Goal: Obtain resource: Download file/media

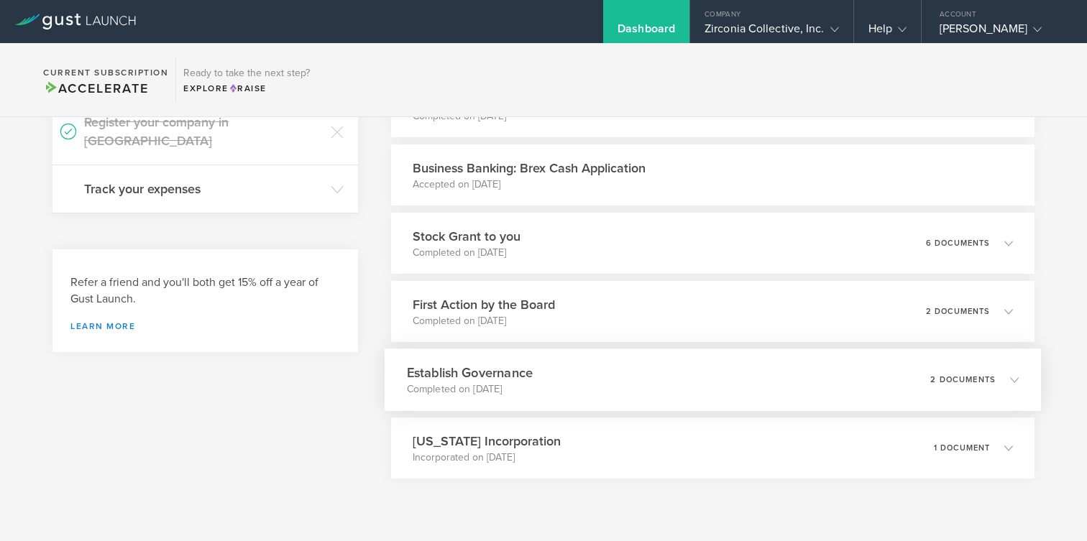
scroll to position [603, 0]
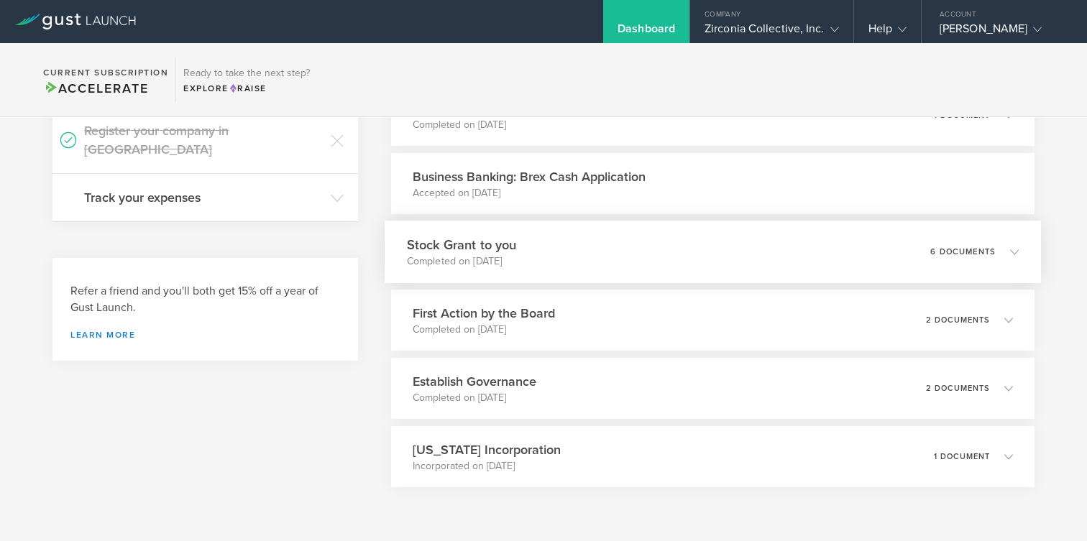
click at [499, 252] on h3 "Stock Grant to you" at bounding box center [461, 244] width 110 height 19
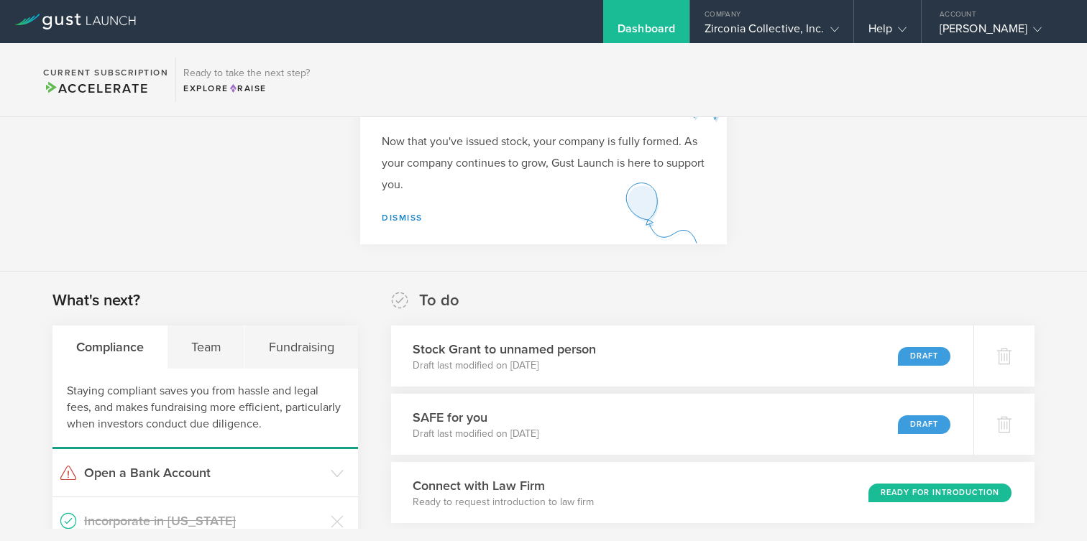
scroll to position [0, 0]
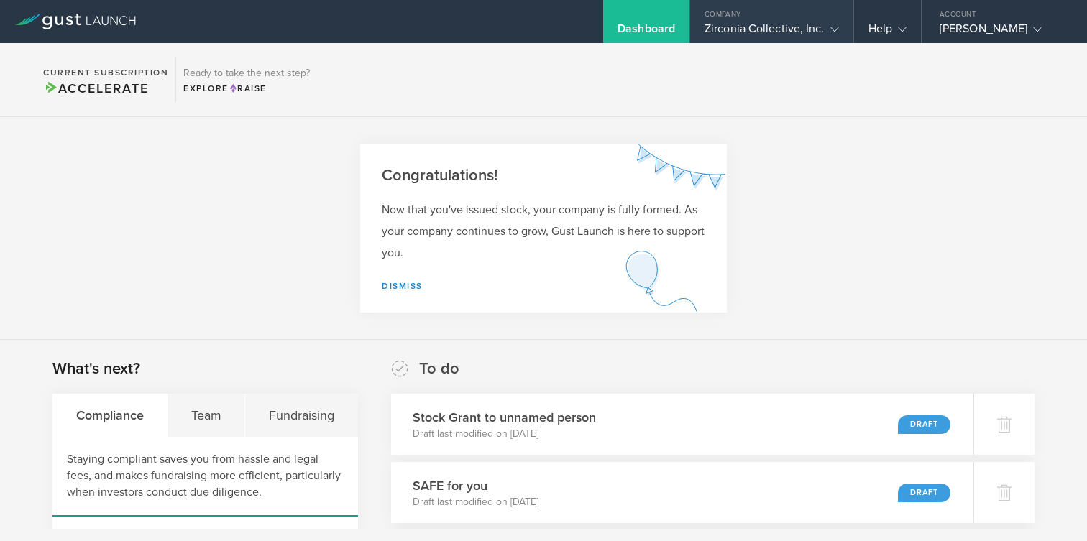
click at [796, 24] on div "Zirconia Collective, Inc." at bounding box center [772, 33] width 134 height 22
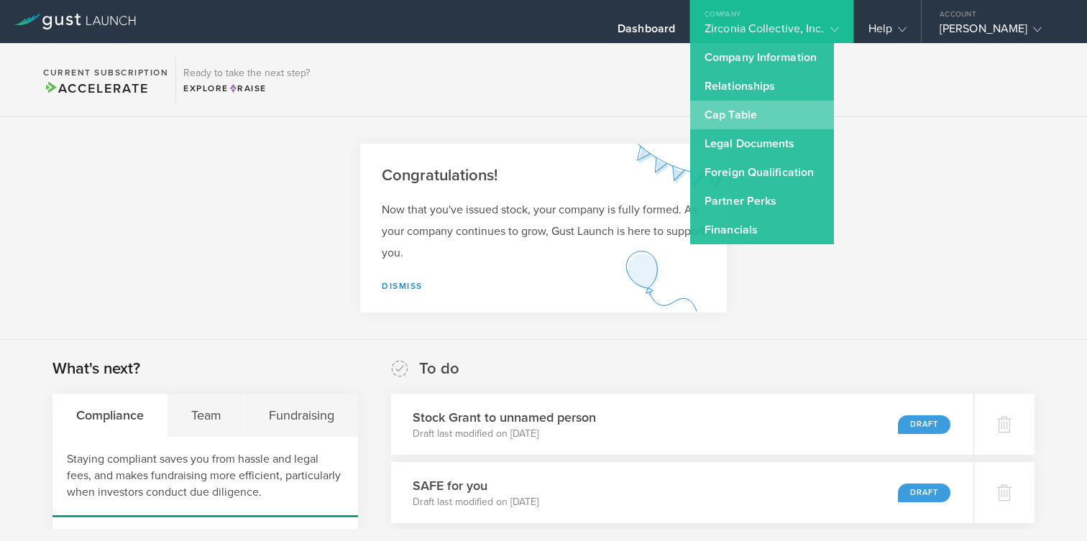
click at [738, 113] on link "Cap Table" at bounding box center [762, 115] width 144 height 29
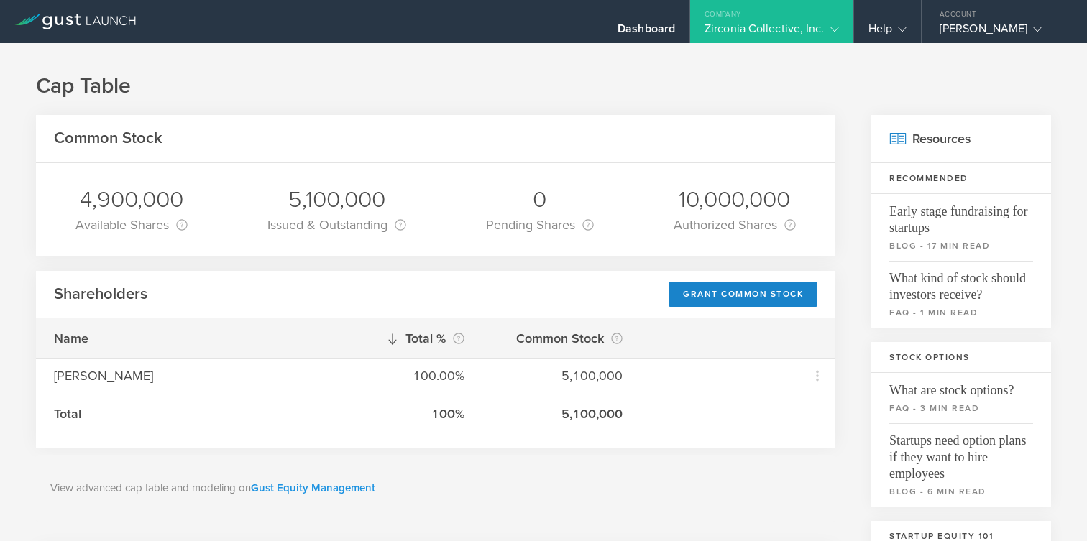
click at [294, 485] on link "Gust Equity Management" at bounding box center [313, 488] width 124 height 13
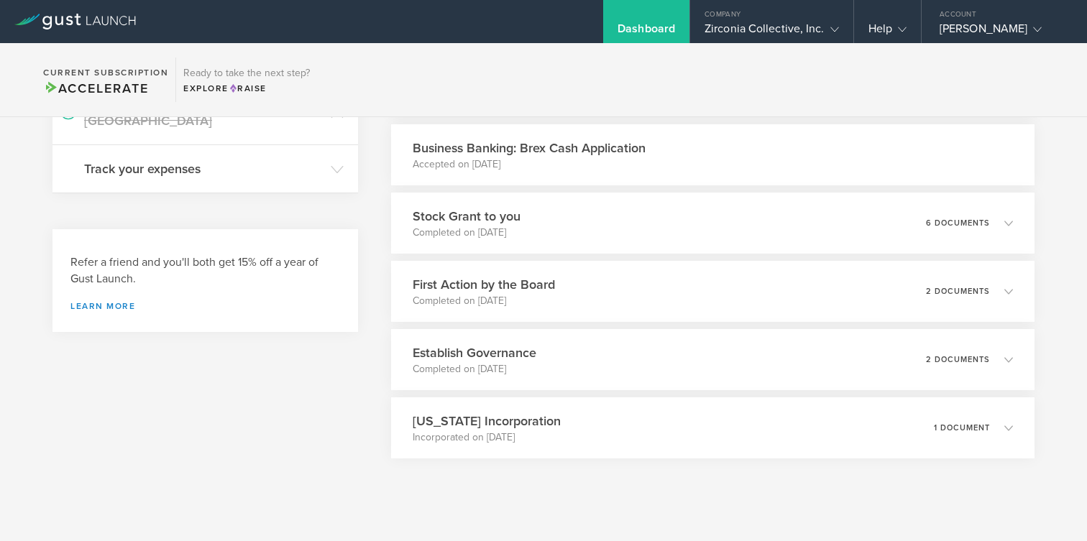
scroll to position [651, 0]
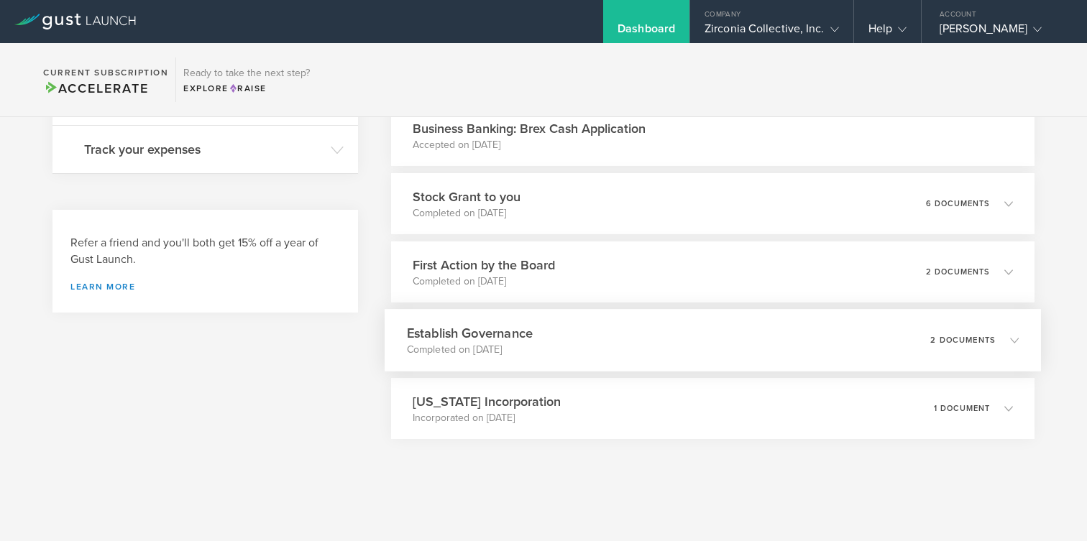
click at [470, 329] on h3 "Establish Governance" at bounding box center [469, 333] width 126 height 19
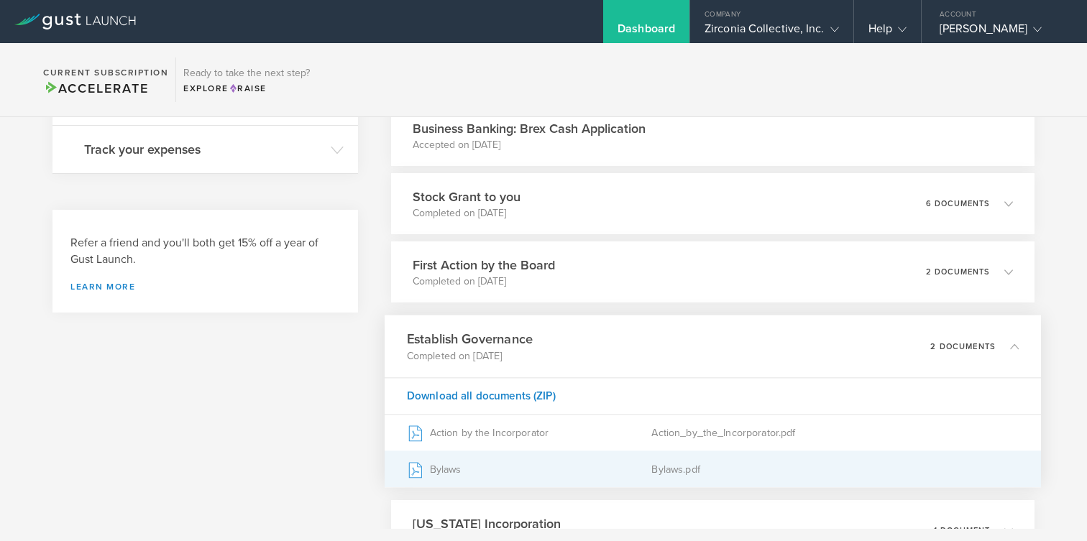
click at [447, 462] on div "Bylaws" at bounding box center [528, 470] width 245 height 36
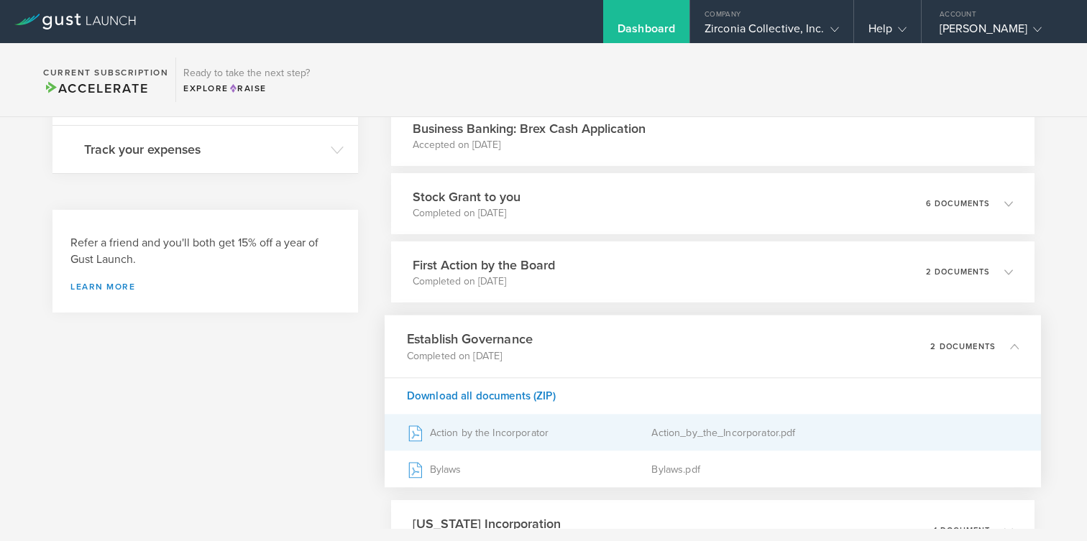
click at [493, 433] on div "Action by the Incorporator" at bounding box center [528, 433] width 245 height 36
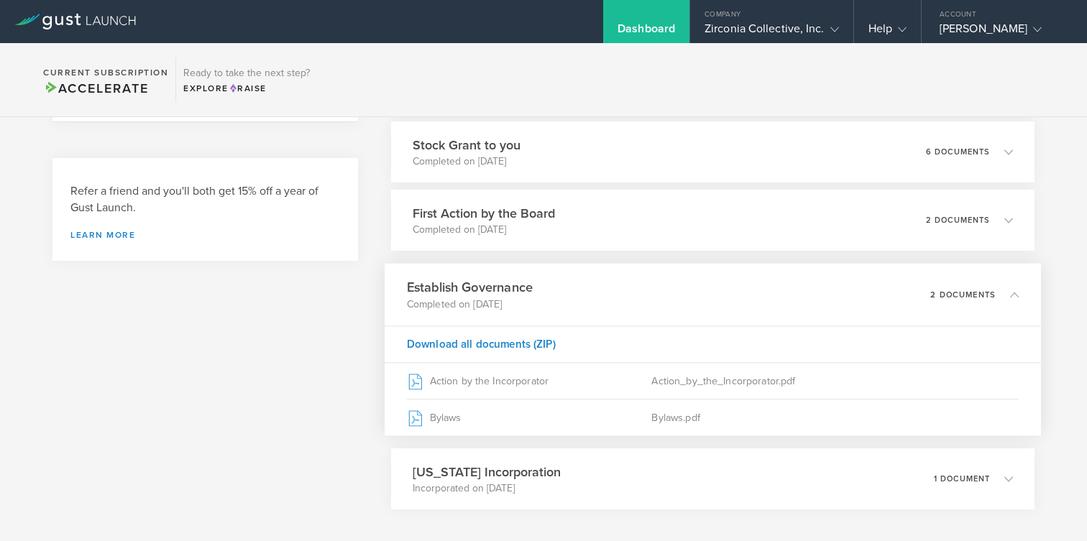
scroll to position [774, 0]
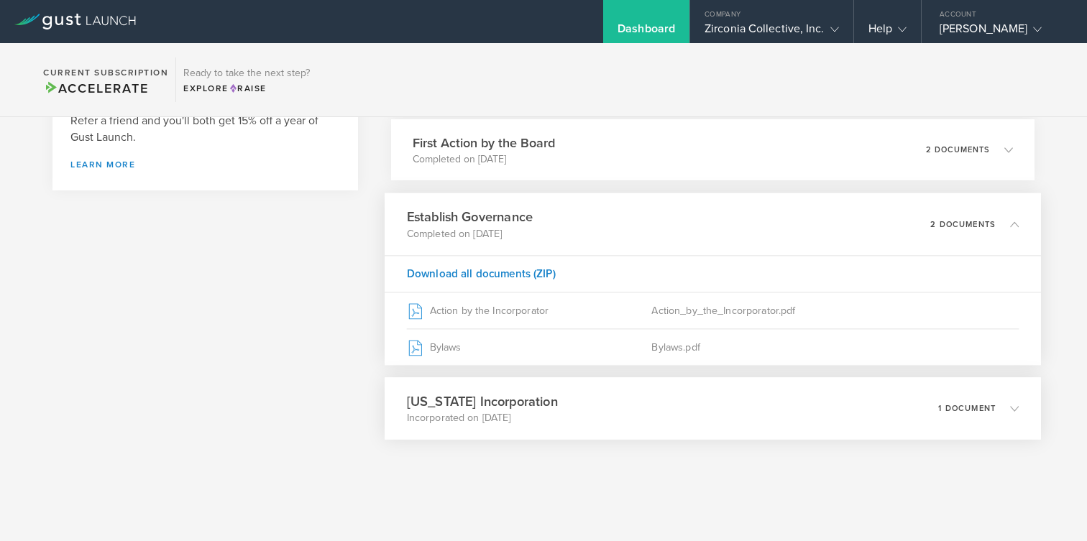
click at [951, 413] on div "1 document" at bounding box center [978, 409] width 81 height 24
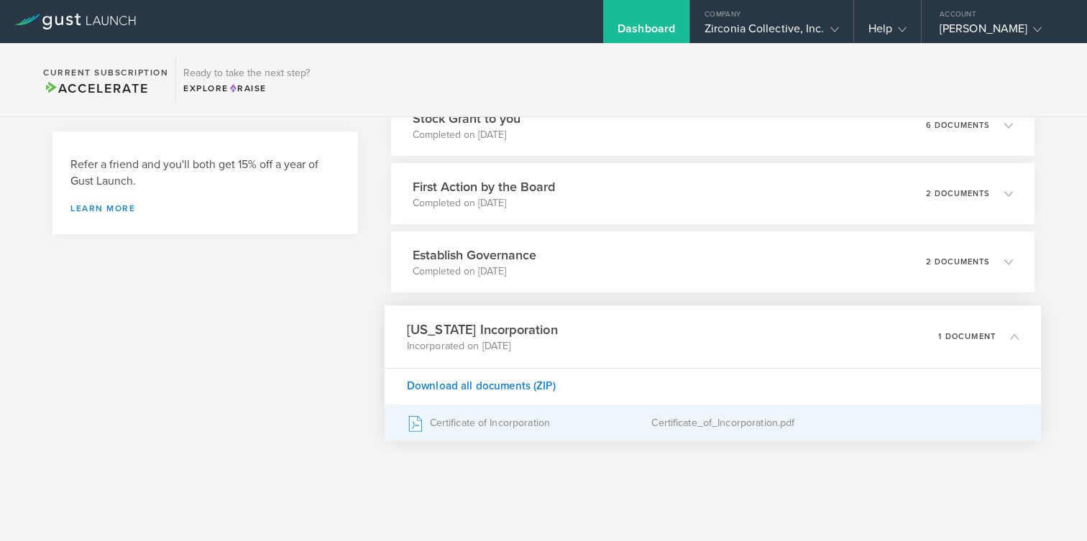
scroll to position [731, 0]
click at [508, 420] on div "Certificate of Incorporation" at bounding box center [528, 423] width 245 height 36
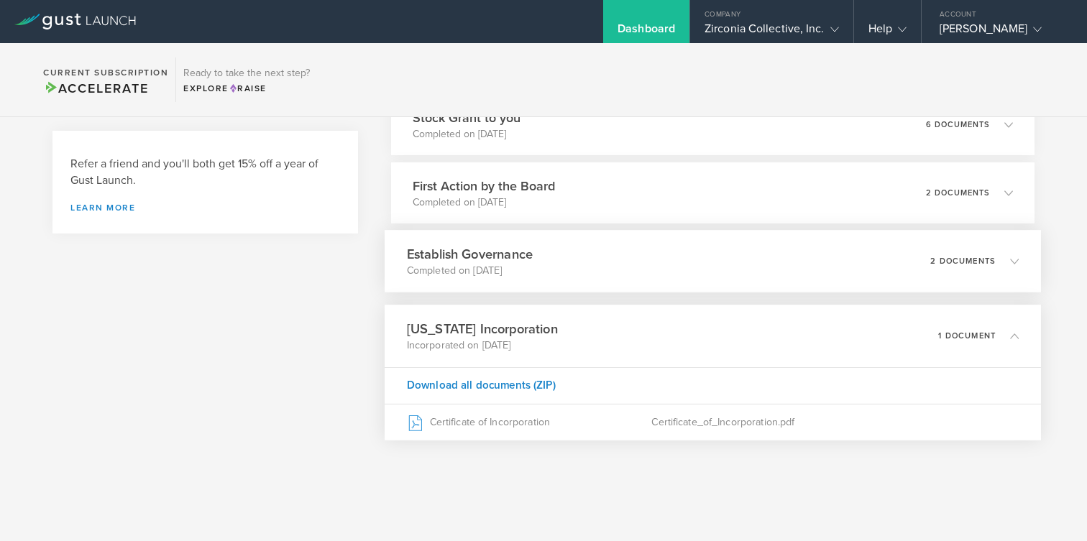
click at [952, 259] on p "2 documents" at bounding box center [962, 261] width 65 height 8
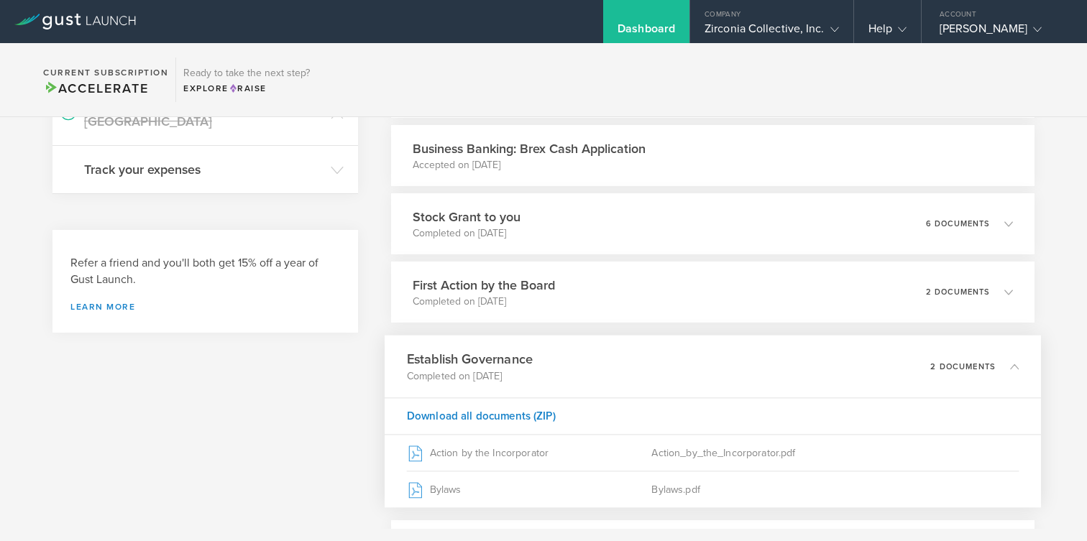
scroll to position [629, 0]
click at [943, 287] on div "2 documents" at bounding box center [974, 295] width 88 height 24
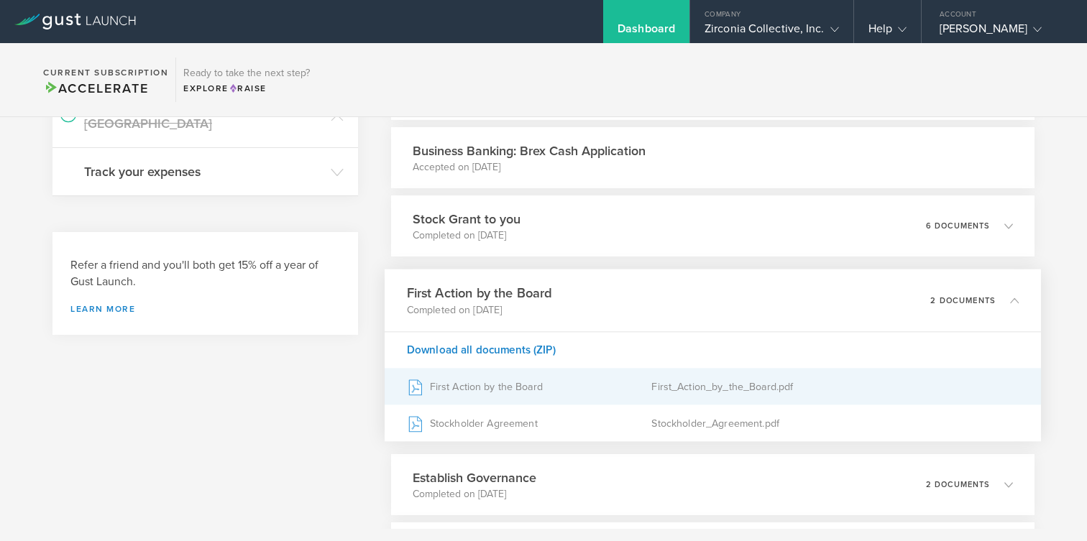
click at [515, 381] on div "First Action by the Board" at bounding box center [528, 387] width 245 height 36
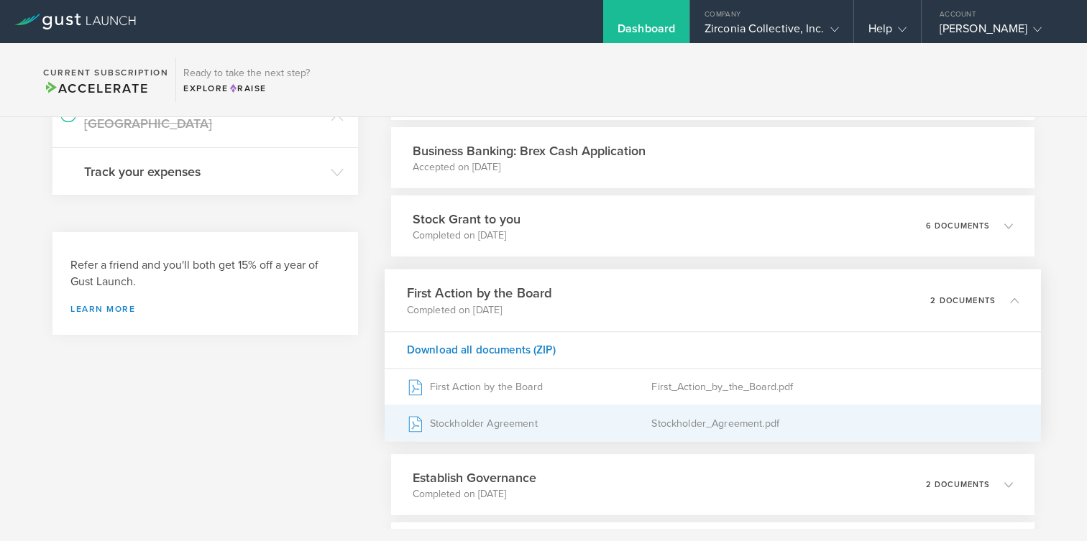
click at [472, 428] on div "Stockholder Agreement" at bounding box center [528, 424] width 245 height 36
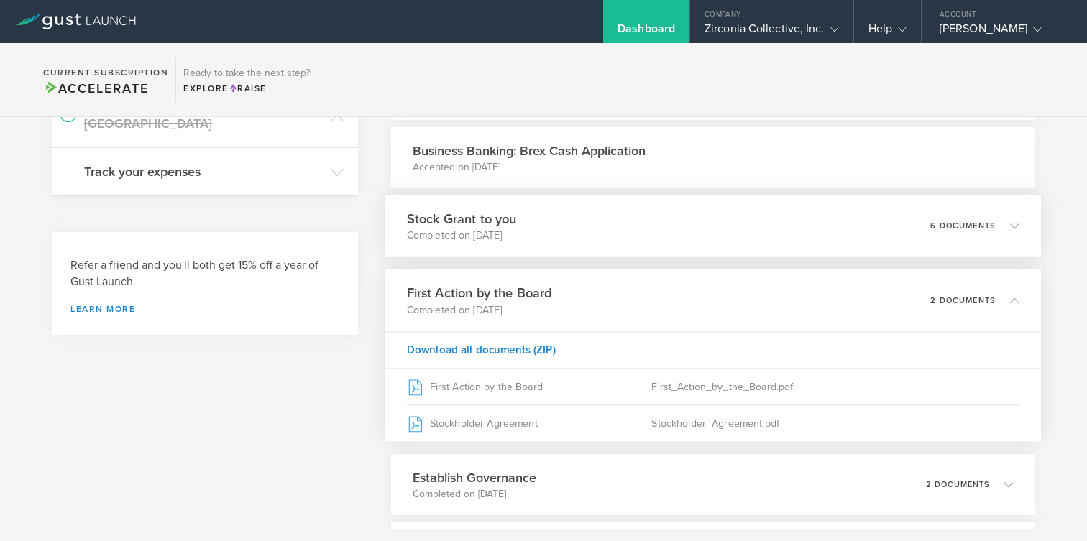
click at [496, 213] on h3 "Stock Grant to you" at bounding box center [461, 218] width 110 height 19
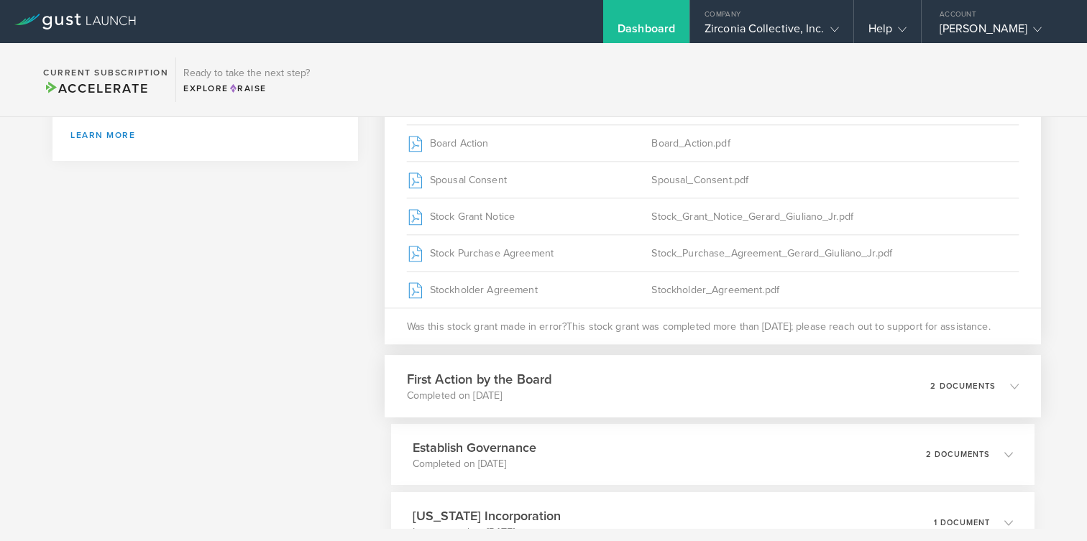
scroll to position [797, 0]
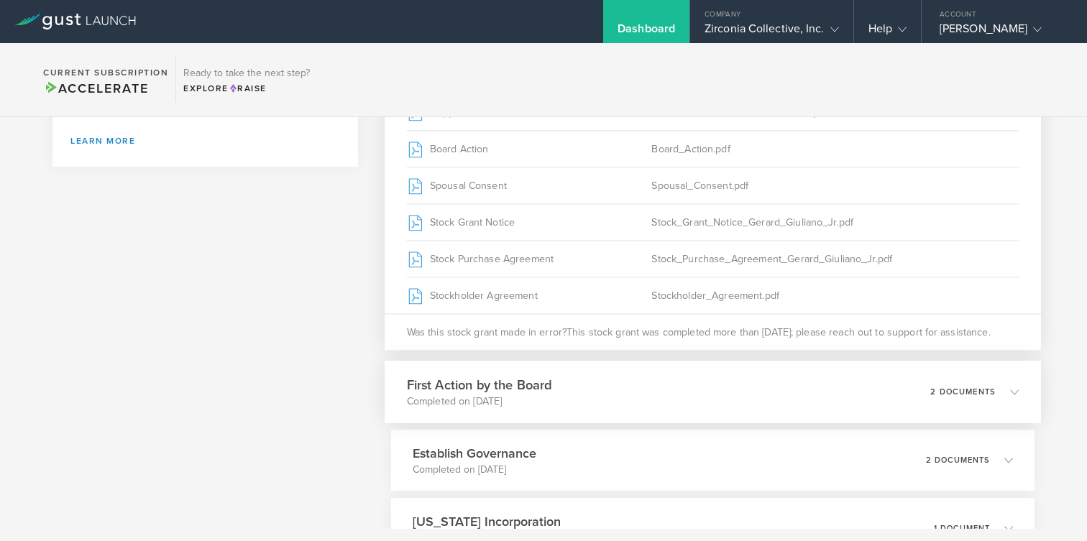
click at [528, 380] on h3 "First Action by the Board" at bounding box center [478, 384] width 145 height 19
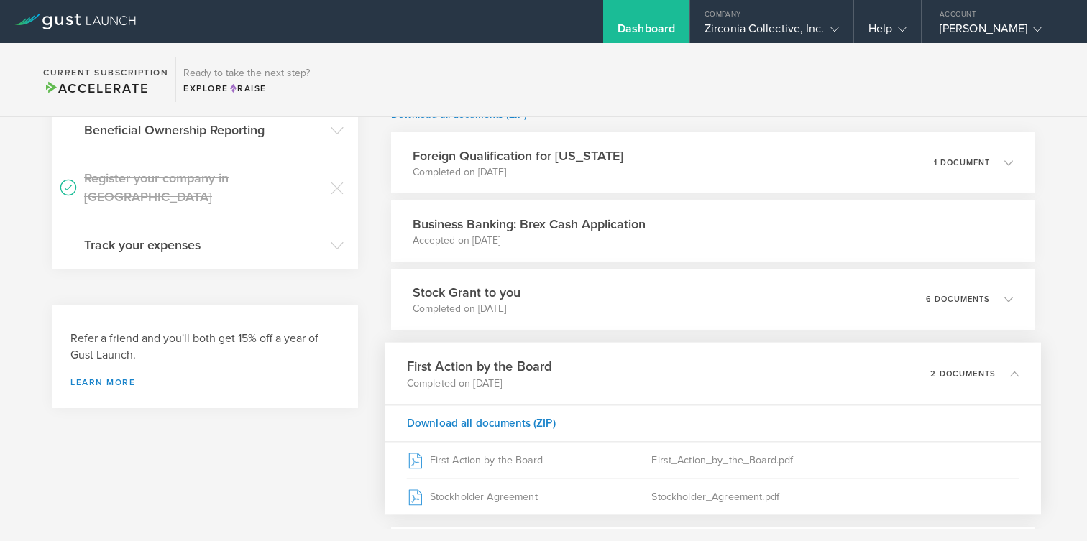
scroll to position [537, 0]
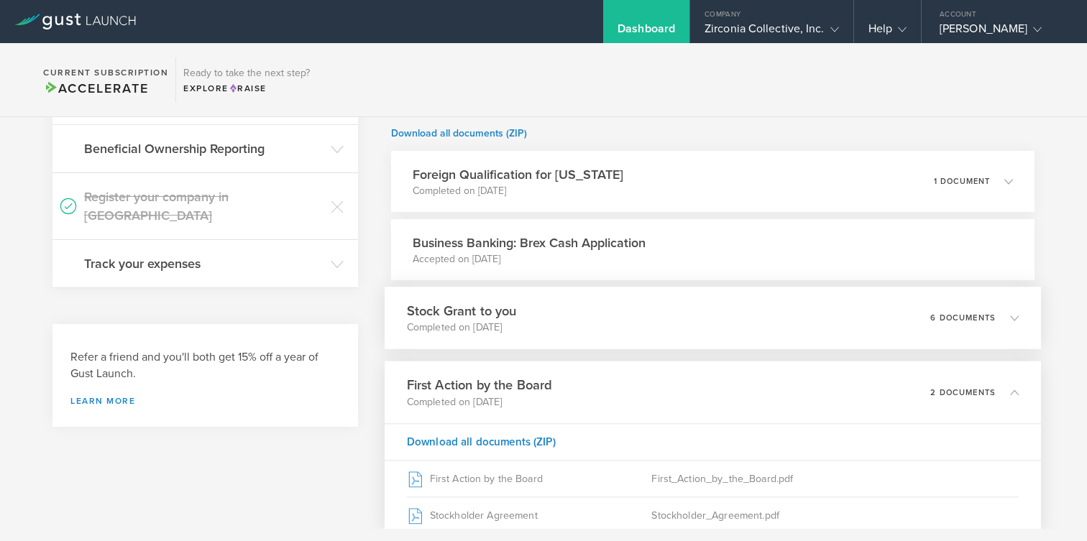
click at [516, 317] on h3 "Stock Grant to you" at bounding box center [461, 310] width 110 height 19
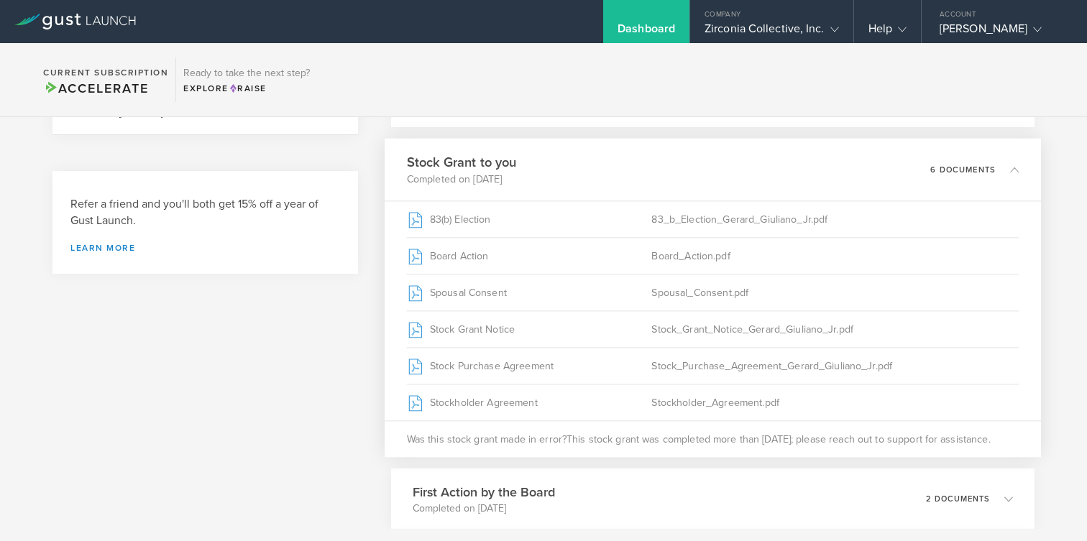
scroll to position [693, 0]
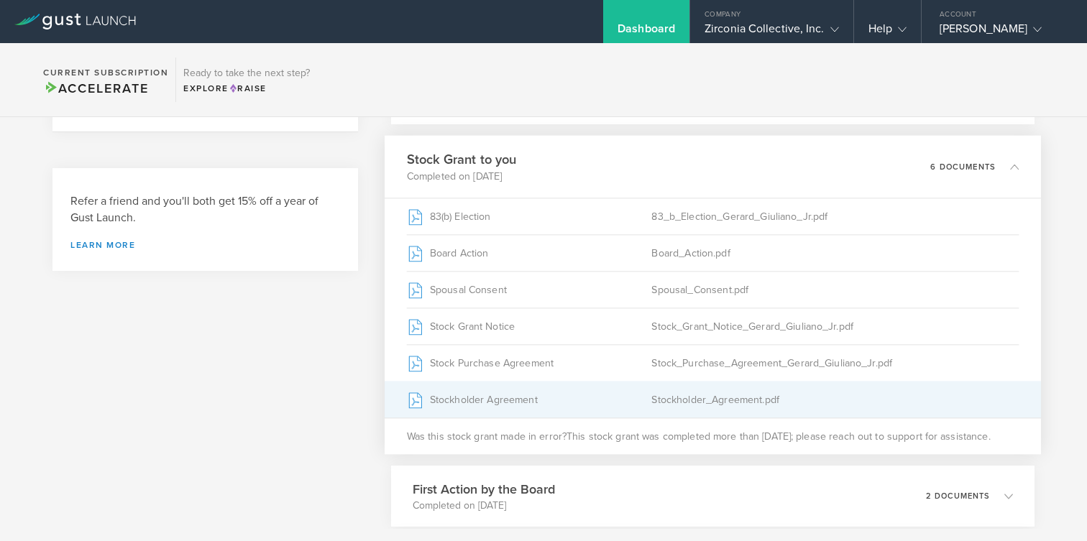
click at [656, 393] on div "Stockholder_Agreement.pdf" at bounding box center [834, 400] width 367 height 36
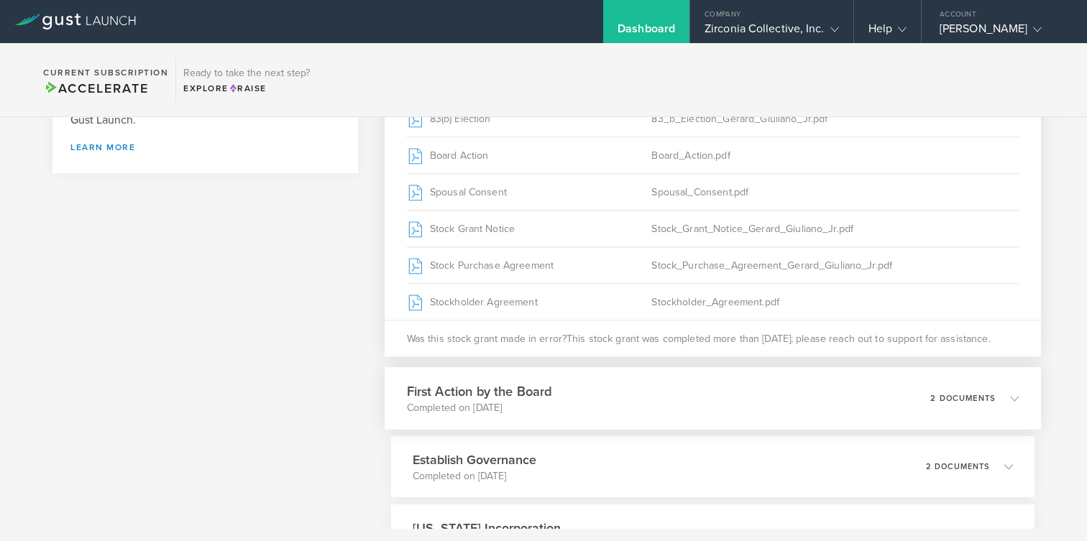
click at [570, 386] on div "First Action by the Board Completed on [DATE] 2 documents" at bounding box center [713, 398] width 656 height 63
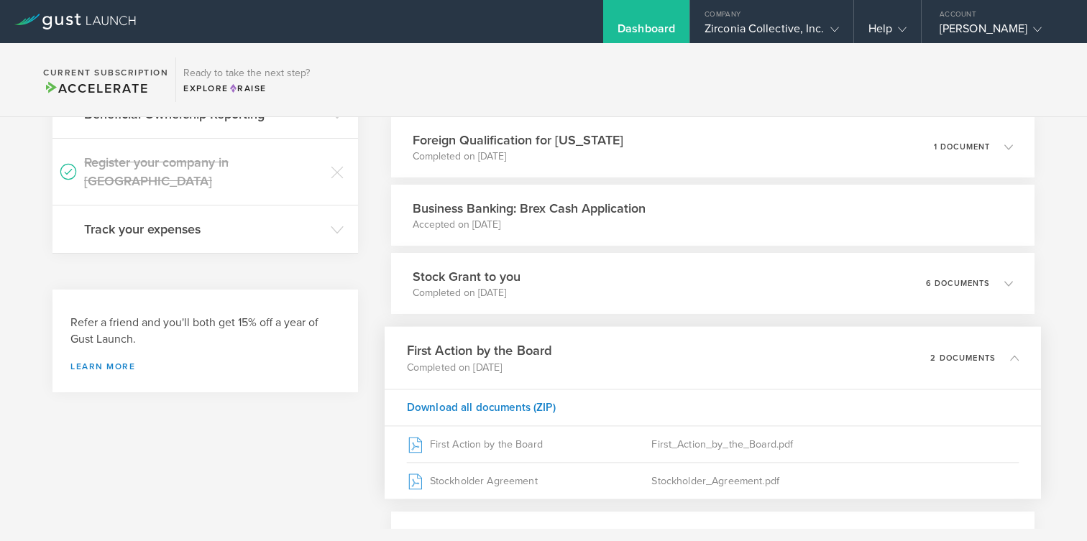
scroll to position [556, 0]
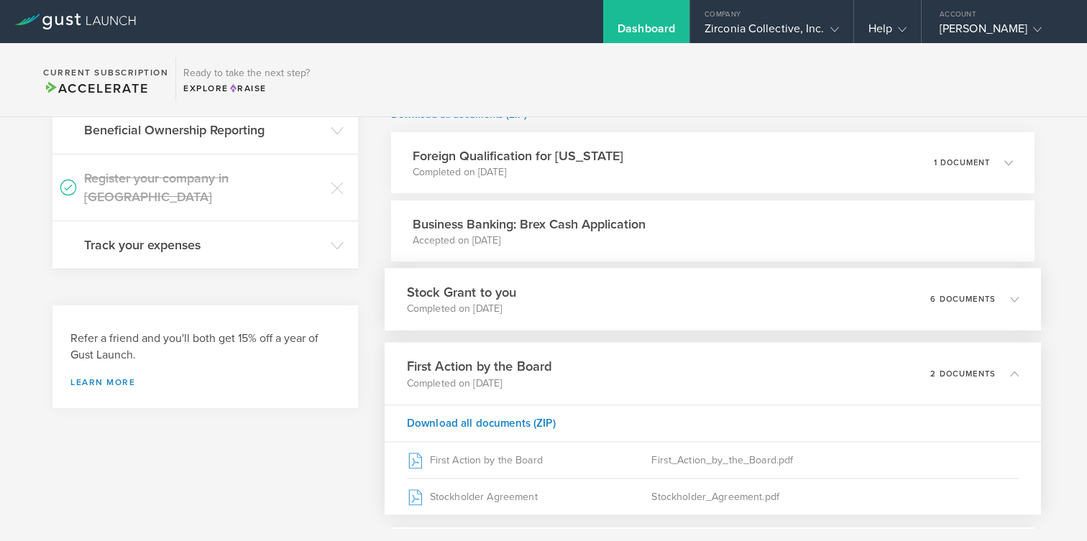
click at [533, 307] on div "Stock Grant to you Completed on [DATE] 6 documents" at bounding box center [713, 299] width 656 height 63
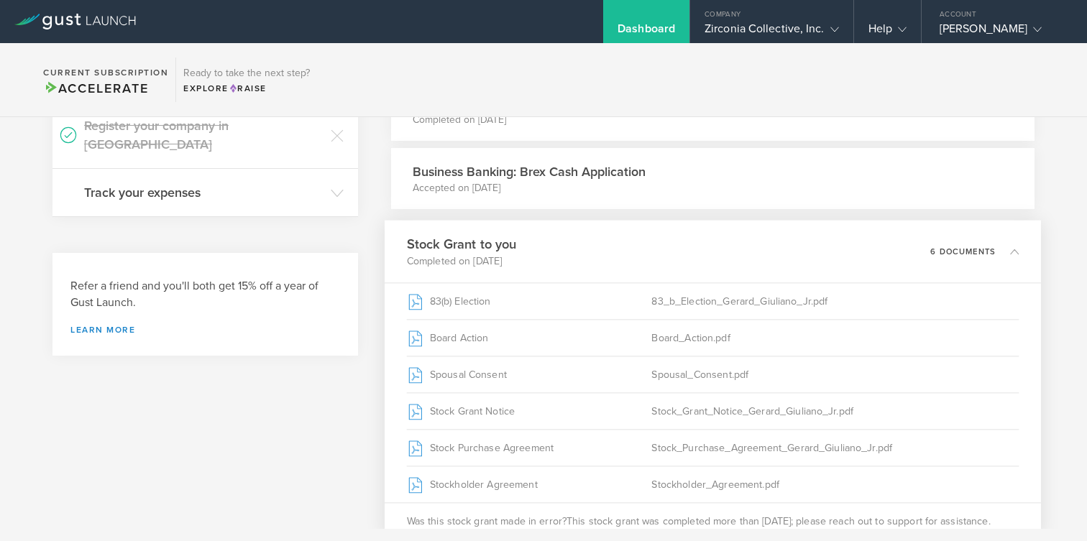
scroll to position [618, 0]
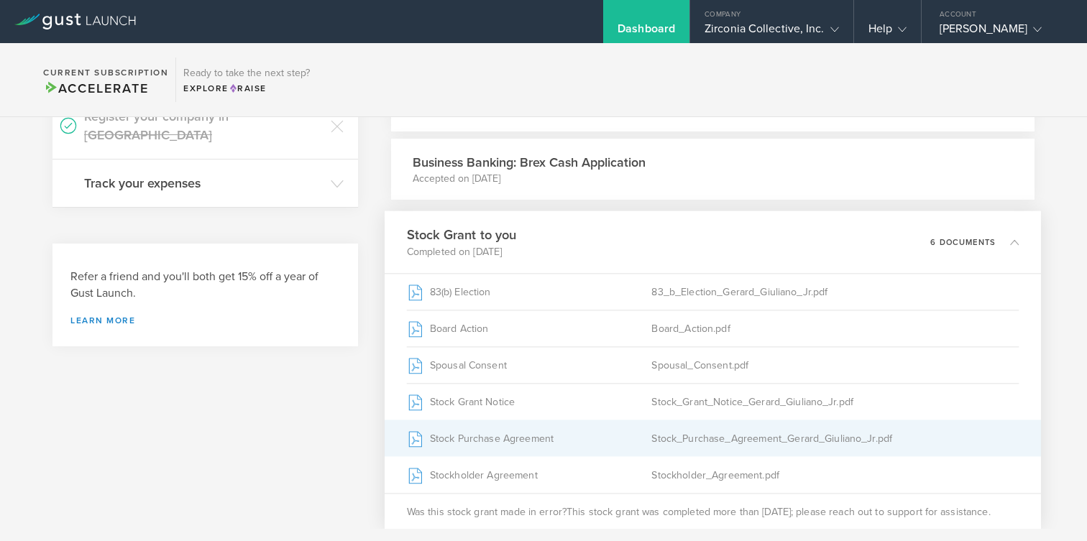
click at [503, 431] on div "Stock Purchase Agreement" at bounding box center [528, 439] width 245 height 36
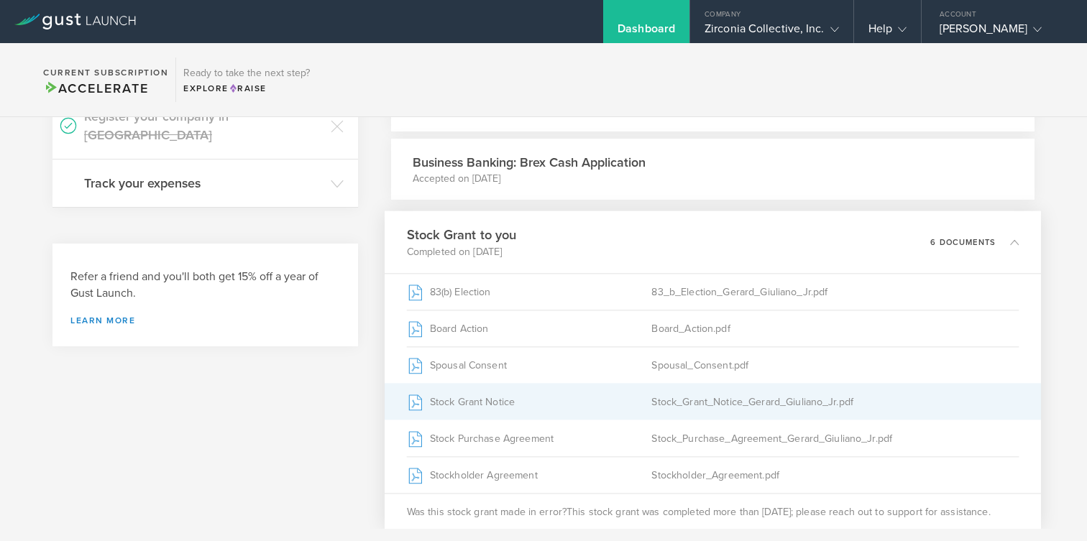
click at [532, 408] on div "Stock Grant Notice" at bounding box center [528, 402] width 245 height 36
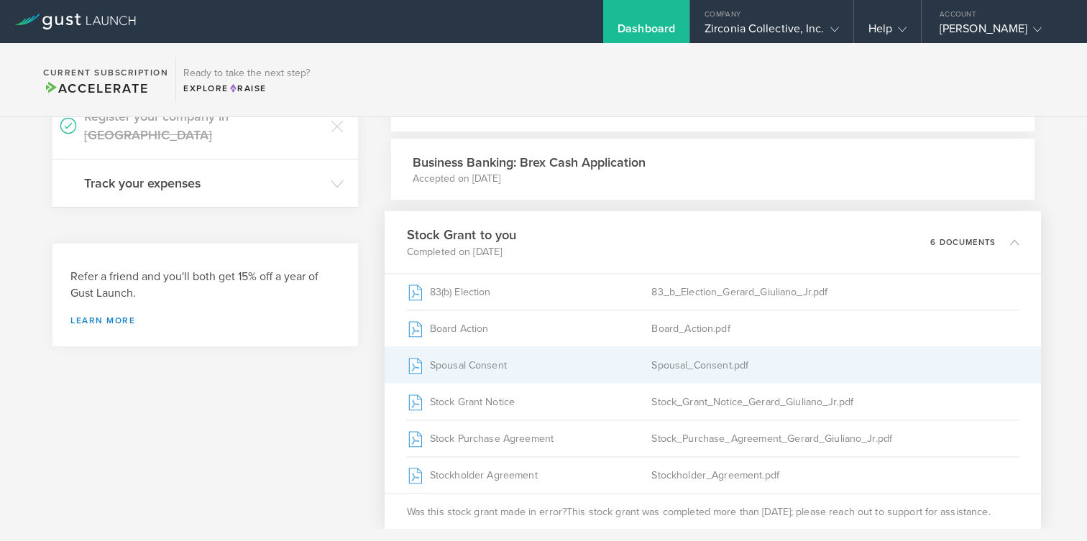
click at [501, 371] on div "Spousal Consent" at bounding box center [528, 365] width 245 height 36
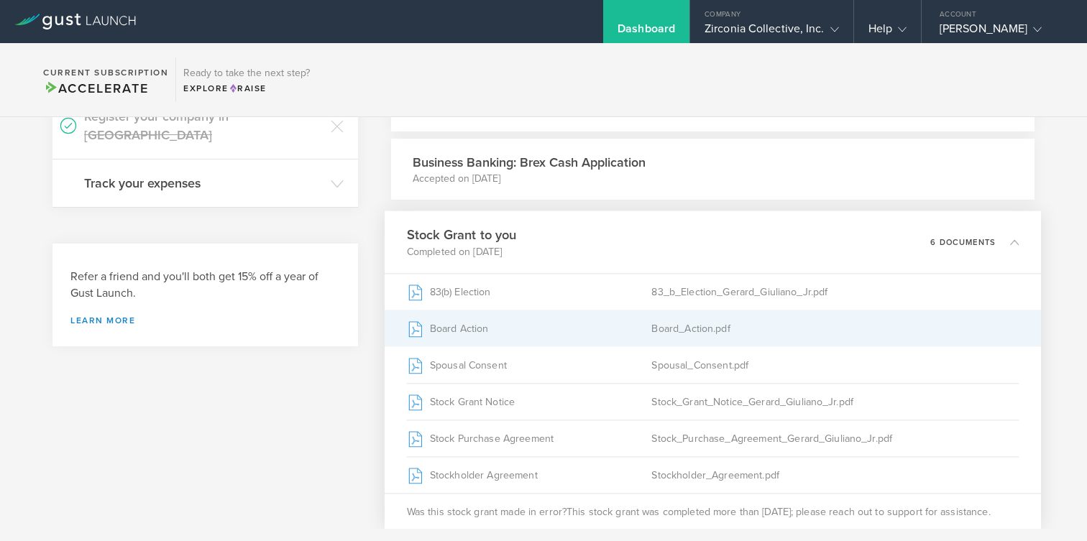
click at [644, 324] on div "Board Action" at bounding box center [528, 329] width 245 height 36
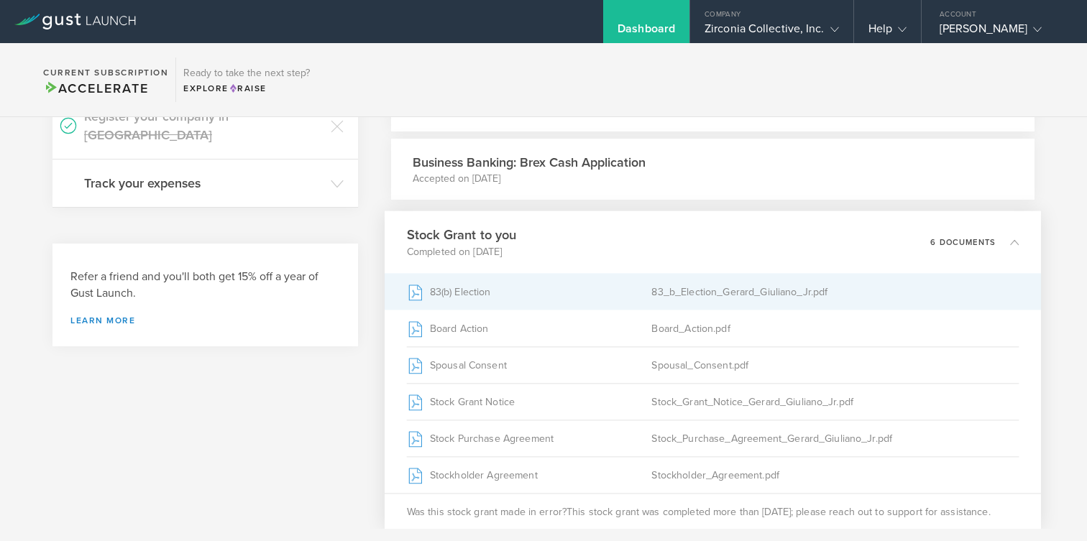
click at [575, 288] on div "83(b) Election" at bounding box center [528, 292] width 245 height 36
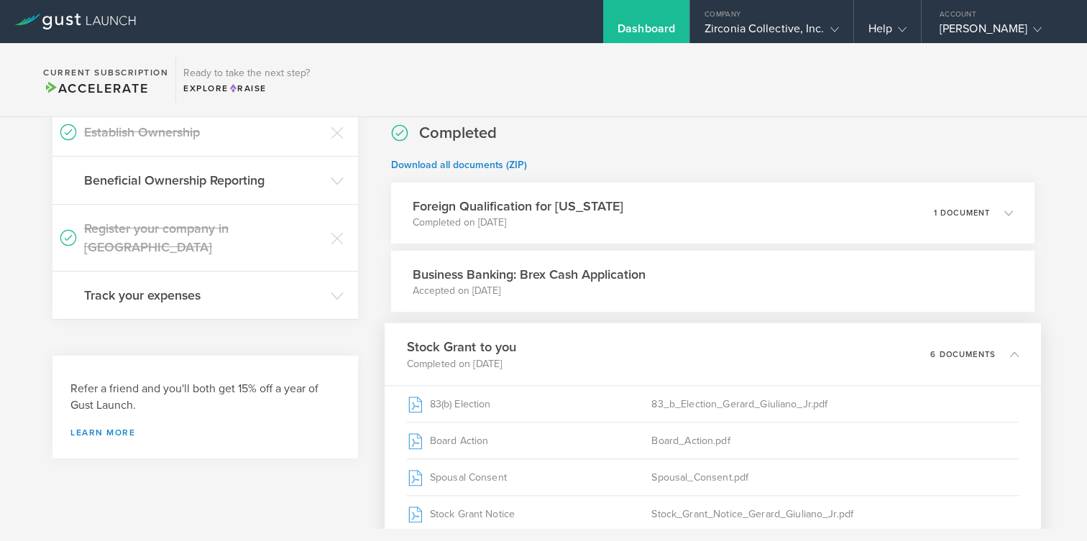
scroll to position [498, 0]
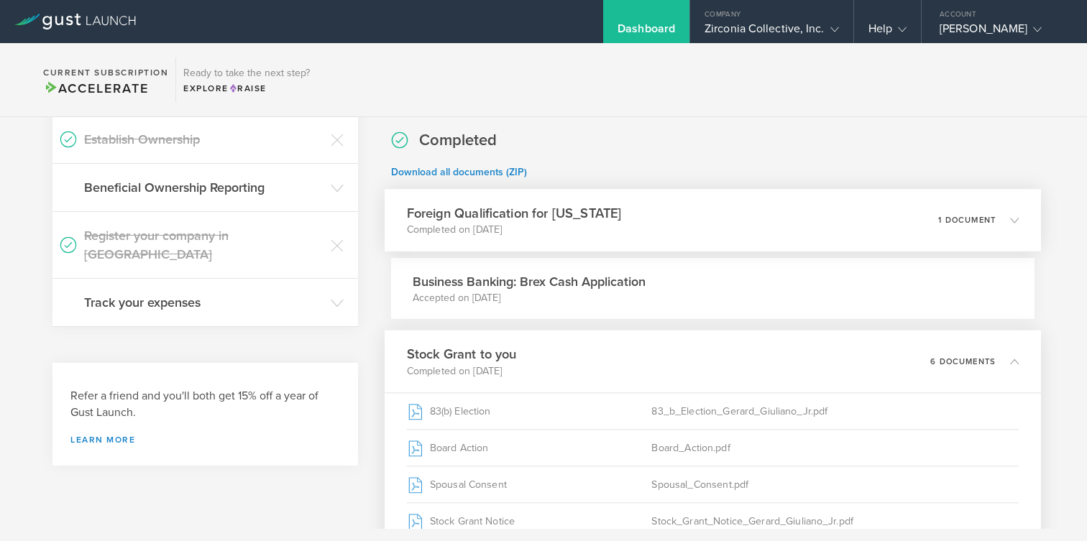
click at [955, 222] on p "1 document" at bounding box center [967, 220] width 58 height 8
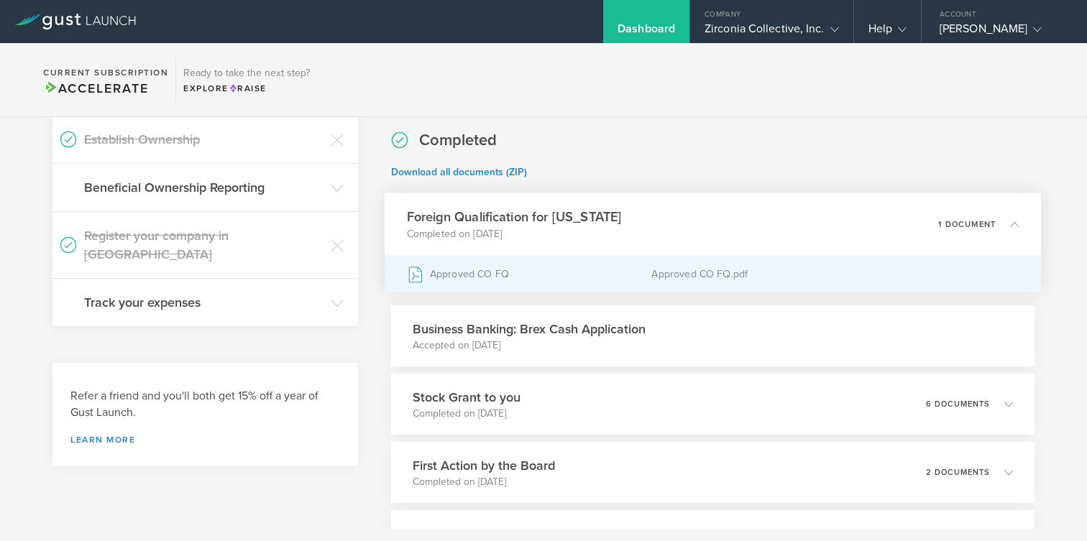
click at [500, 273] on div "Approved CO FQ" at bounding box center [528, 274] width 245 height 36
